Goal: Find contact information: Find contact information

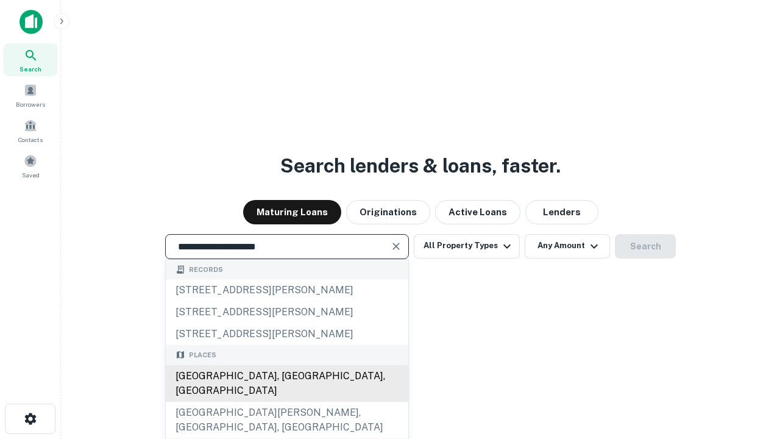
click at [286, 402] on div "Santa Monica, CA, USA" at bounding box center [287, 383] width 243 height 37
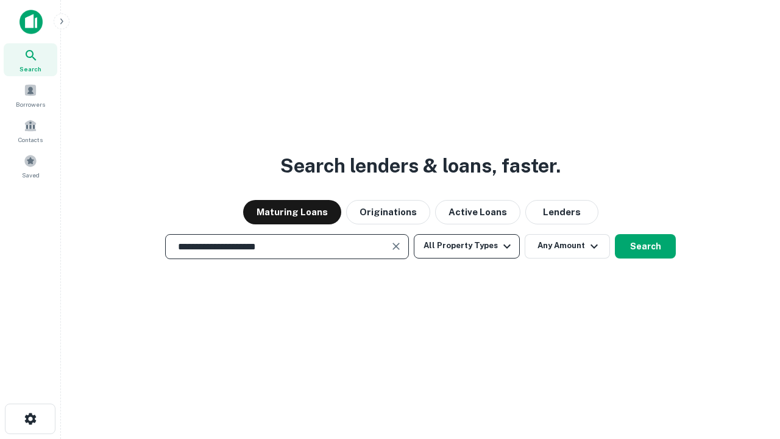
type input "**********"
click at [467, 246] on button "All Property Types" at bounding box center [467, 246] width 106 height 24
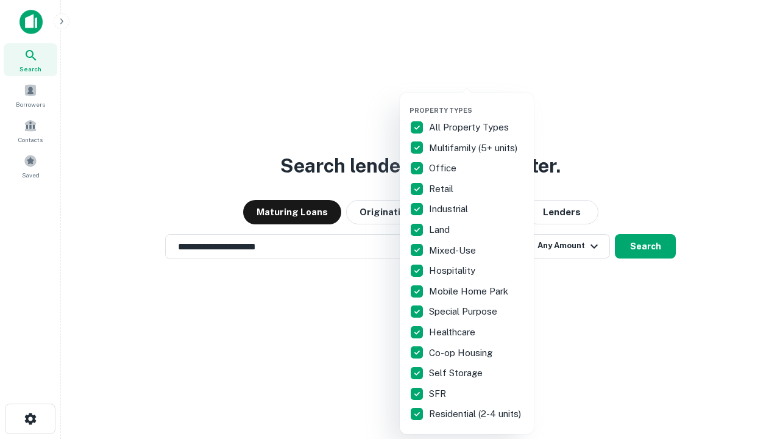
click at [477, 102] on button "button" at bounding box center [477, 102] width 134 height 1
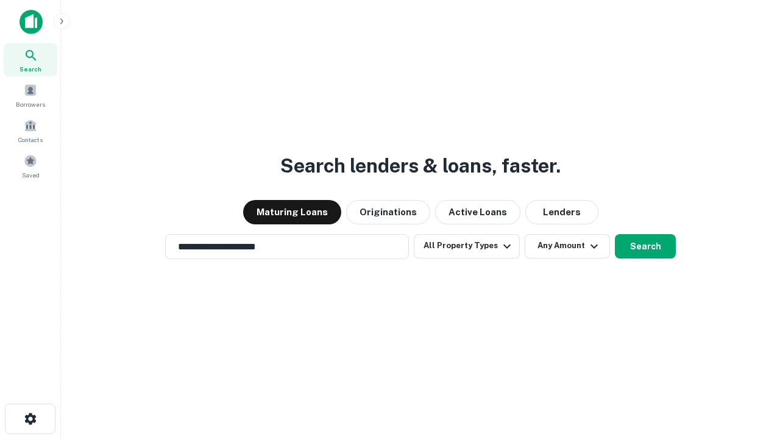
scroll to position [19, 0]
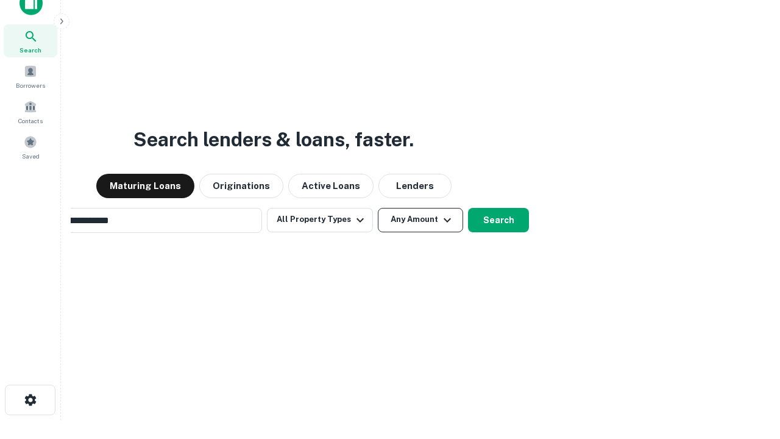
click at [378, 208] on button "Any Amount" at bounding box center [420, 220] width 85 height 24
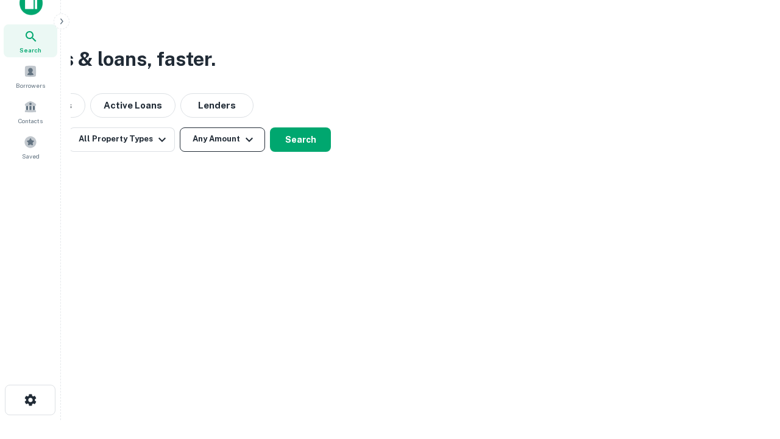
scroll to position [20, 0]
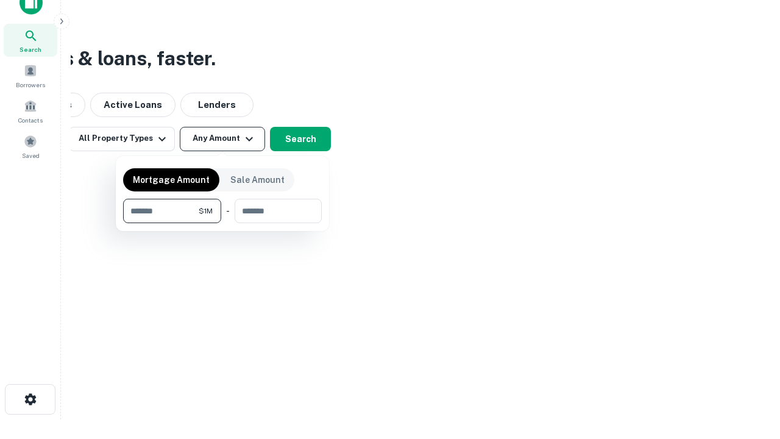
type input "*******"
click at [222, 223] on button "button" at bounding box center [222, 223] width 199 height 1
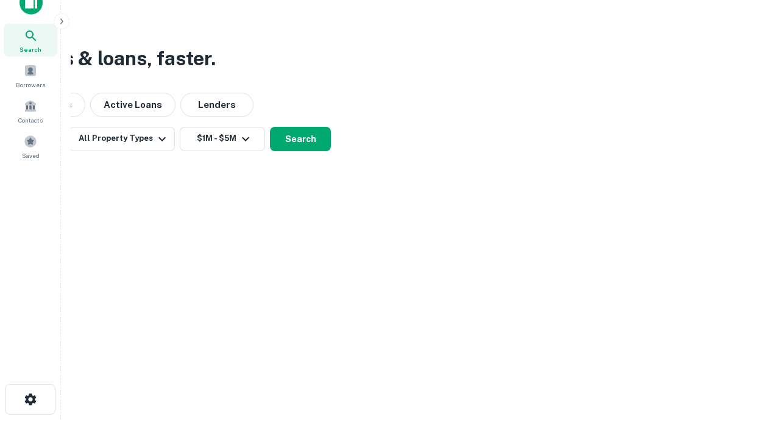
scroll to position [7, 225]
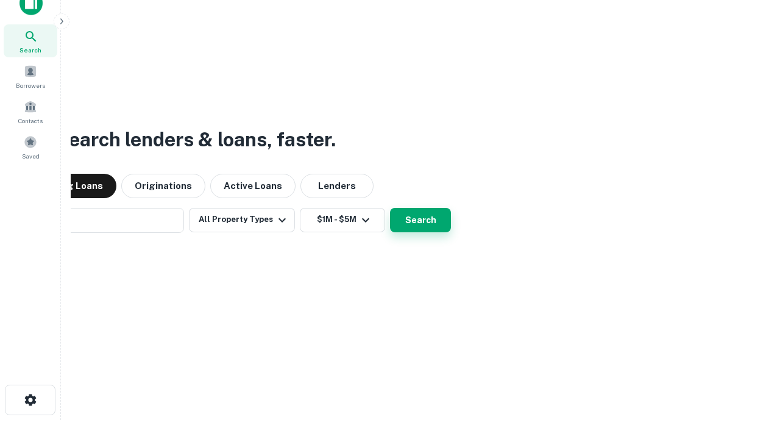
click at [390, 208] on button "Search" at bounding box center [420, 220] width 61 height 24
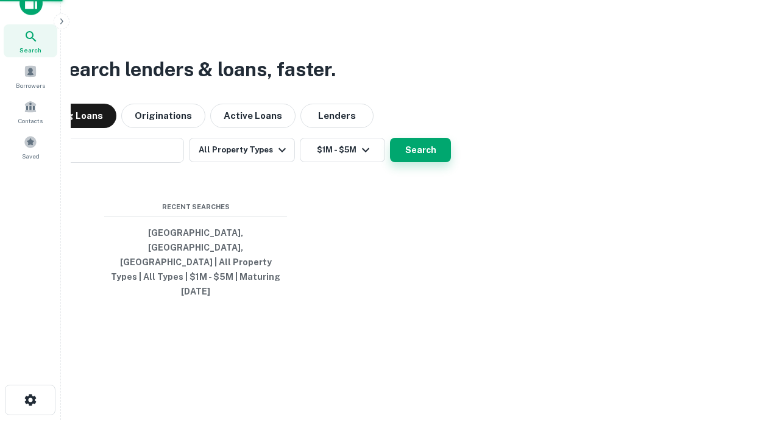
scroll to position [32, 345]
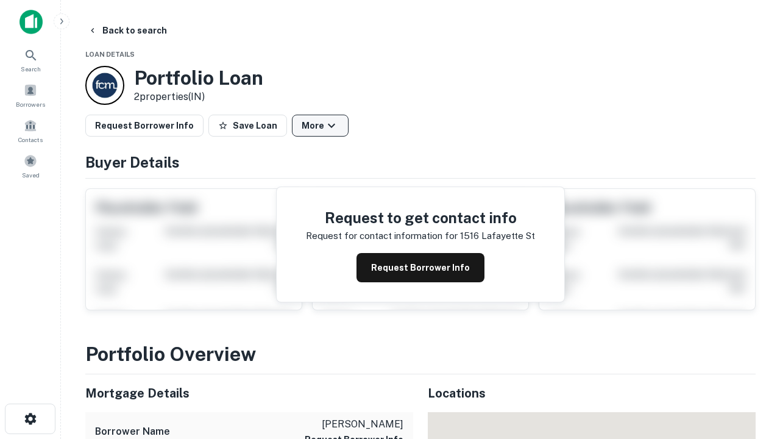
click at [320, 126] on button "More" at bounding box center [320, 126] width 57 height 22
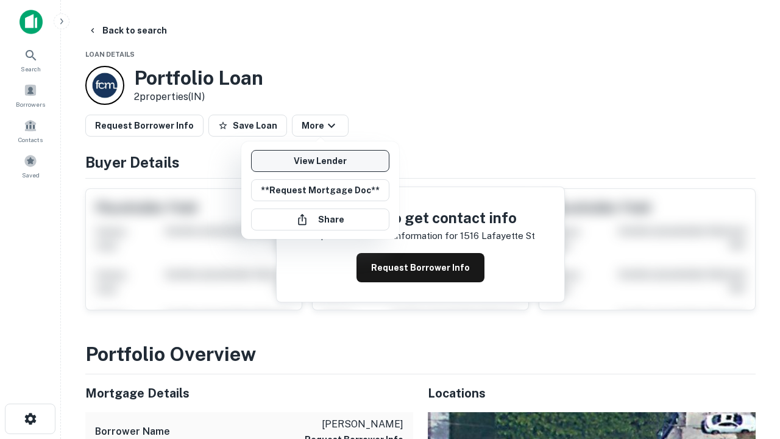
click at [320, 161] on link "View Lender" at bounding box center [320, 161] width 138 height 22
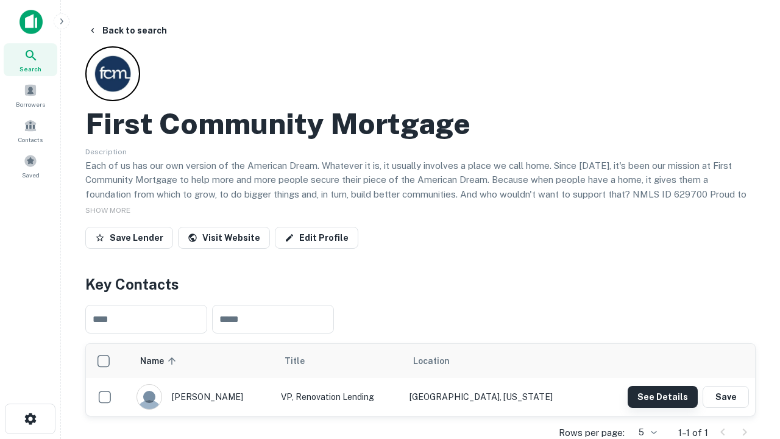
click at [662, 396] on button "See Details" at bounding box center [663, 397] width 70 height 22
click at [30, 419] on icon "button" at bounding box center [30, 418] width 15 height 15
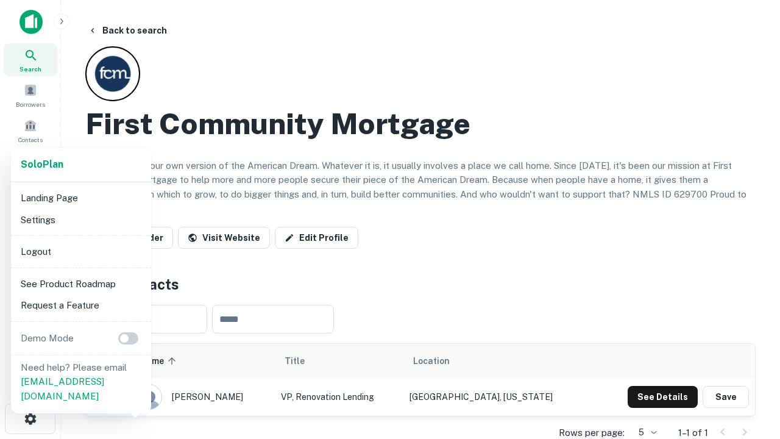
click at [80, 251] on li "Logout" at bounding box center [81, 252] width 130 height 22
